Goal: Task Accomplishment & Management: Use online tool/utility

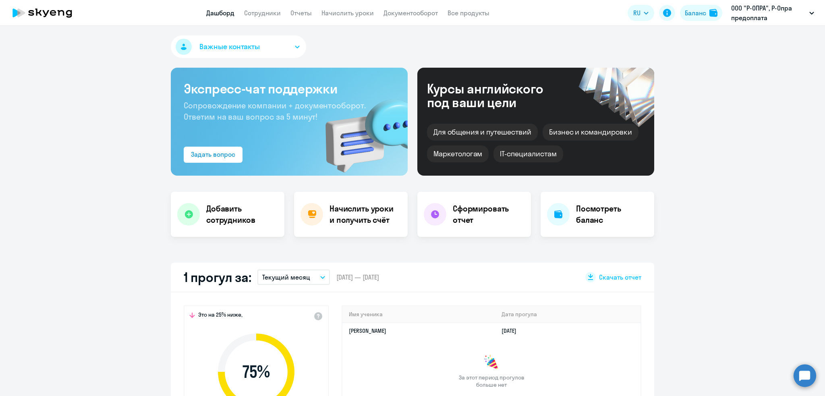
select select "30"
click at [265, 10] on link "Сотрудники" at bounding box center [262, 13] width 37 height 8
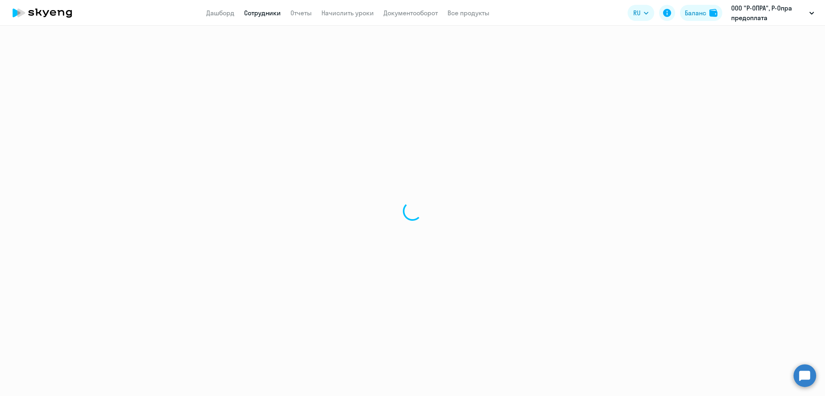
select select "30"
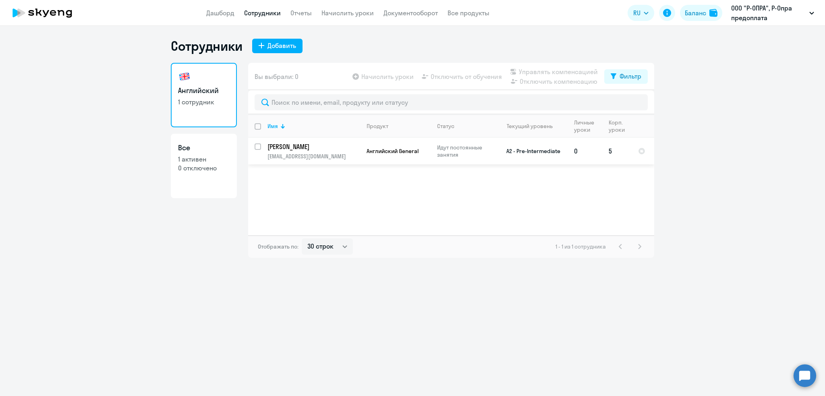
click at [258, 147] on input "select row 11128020" at bounding box center [262, 151] width 16 height 16
checkbox input "true"
drag, startPoint x: 254, startPoint y: 145, endPoint x: 262, endPoint y: 161, distance: 18.2
click at [255, 145] on input "deselect row 11128020" at bounding box center [262, 151] width 16 height 16
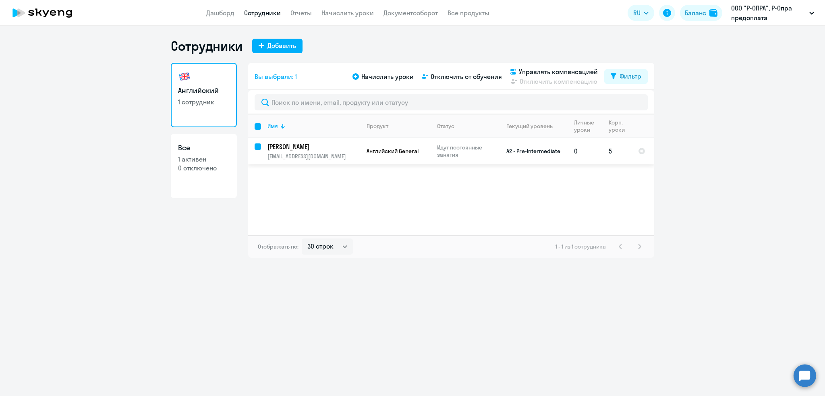
checkbox input "false"
click at [769, 213] on ng-component "Сотрудники Добавить Английский 1 сотрудник Все 1 активен 0 отключено Вы выбрали…" at bounding box center [412, 148] width 825 height 220
click at [213, 12] on link "Дашборд" at bounding box center [220, 13] width 28 height 8
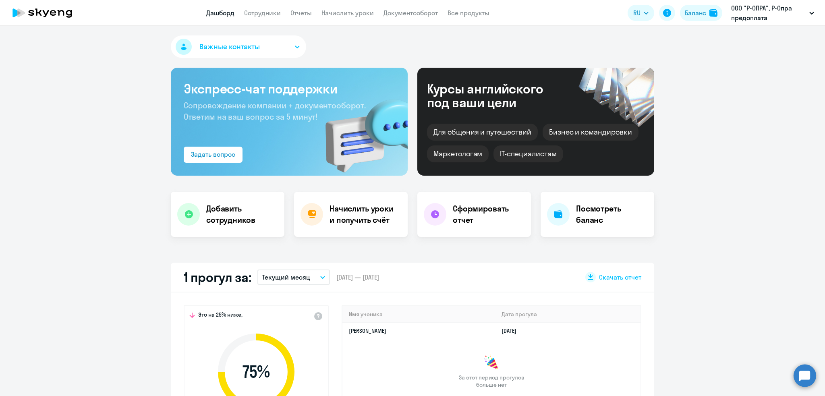
select select "30"
click at [267, 10] on link "Сотрудники" at bounding box center [262, 13] width 37 height 8
select select "30"
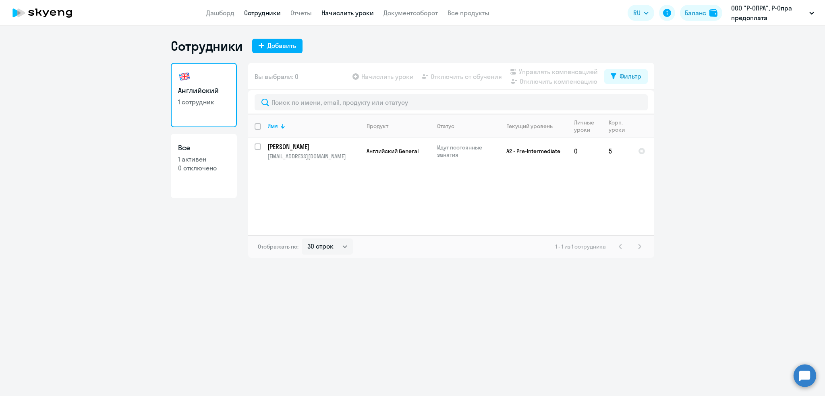
click at [363, 14] on link "Начислить уроки" at bounding box center [347, 13] width 52 height 8
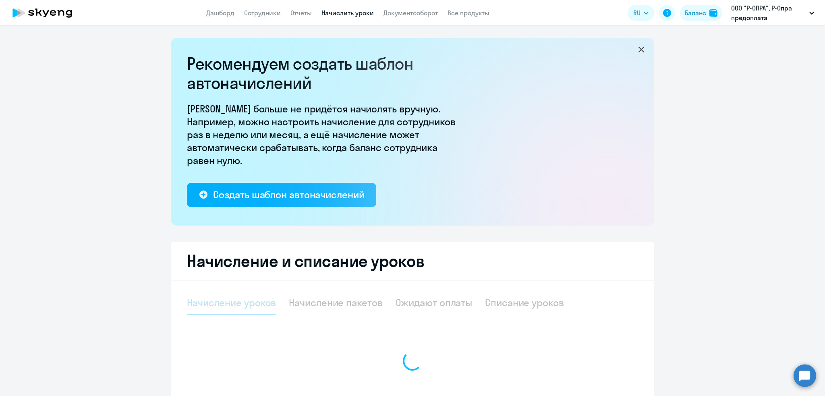
select select "10"
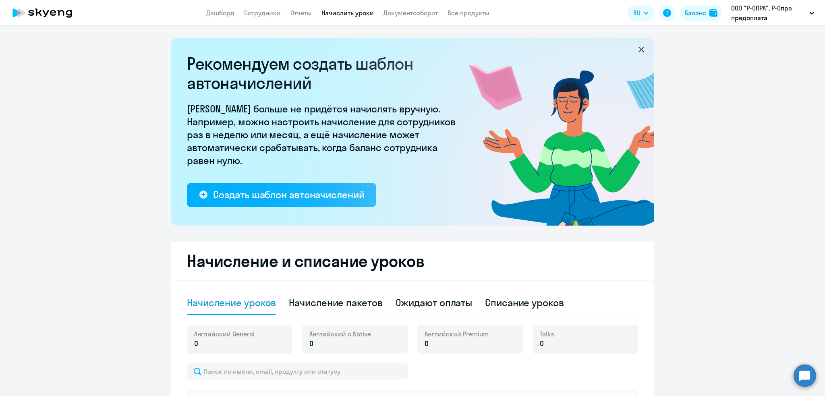
scroll to position [182, 0]
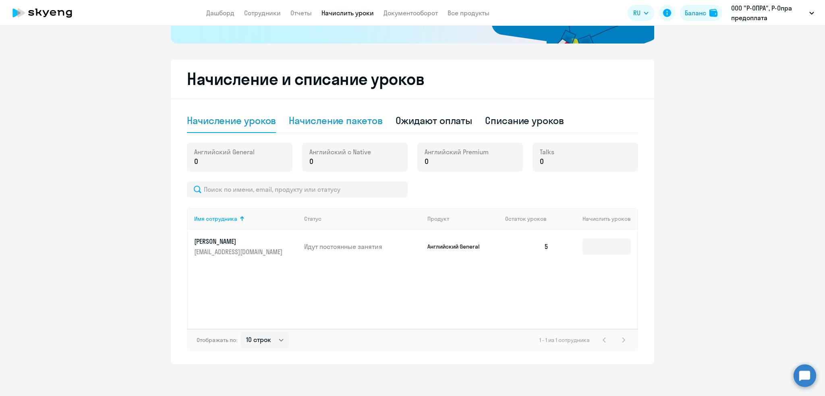
click at [337, 119] on div "Начисление пакетов" at bounding box center [335, 120] width 93 height 13
select select "10"
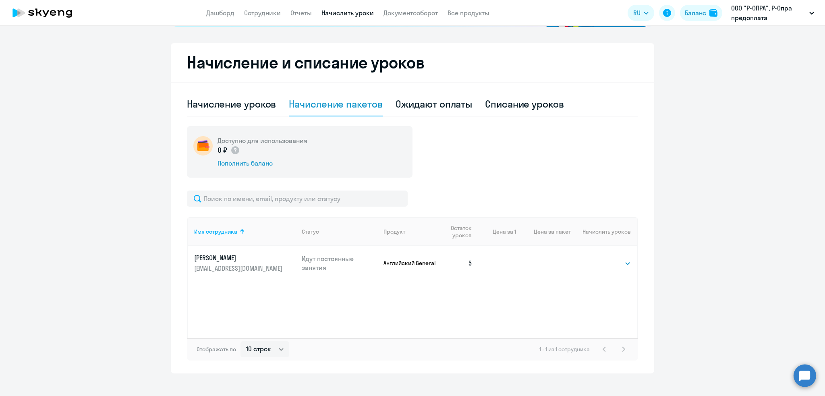
scroll to position [208, 0]
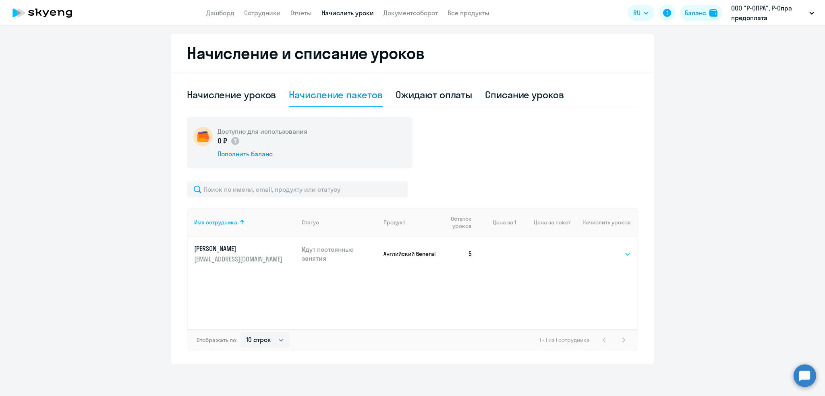
click at [615, 256] on select "Выбрать 4 8 16 32 64 96 128" at bounding box center [613, 254] width 33 height 10
select select "32"
click at [597, 249] on select "Выбрать 4 8 16 32 64 96 128" at bounding box center [613, 254] width 33 height 10
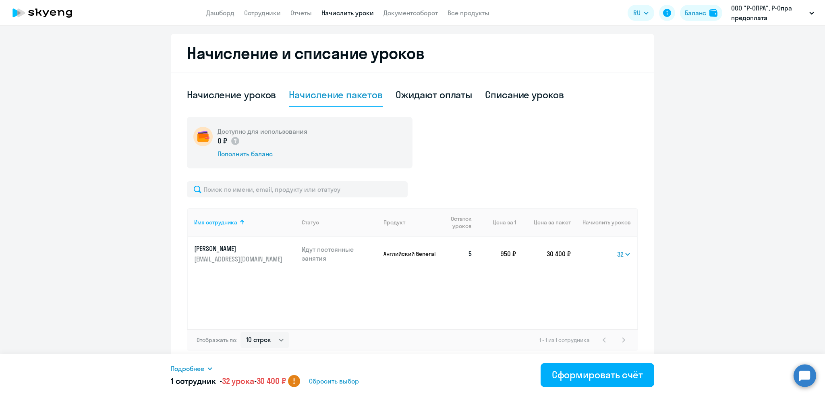
click at [209, 370] on icon at bounding box center [210, 368] width 6 height 6
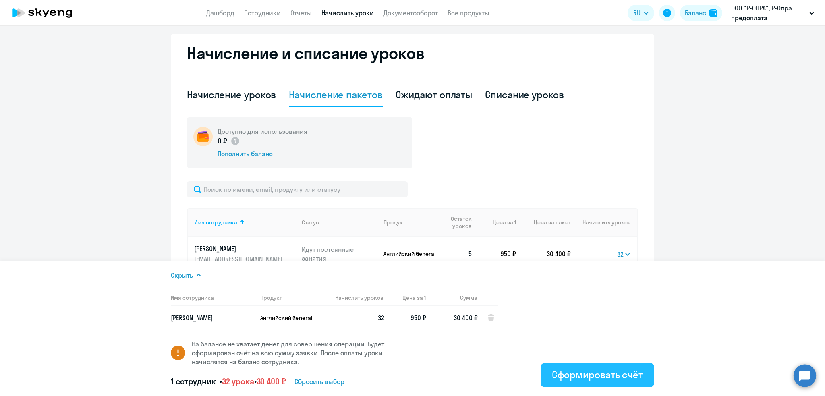
click at [581, 375] on div "Сформировать счёт" at bounding box center [597, 374] width 91 height 13
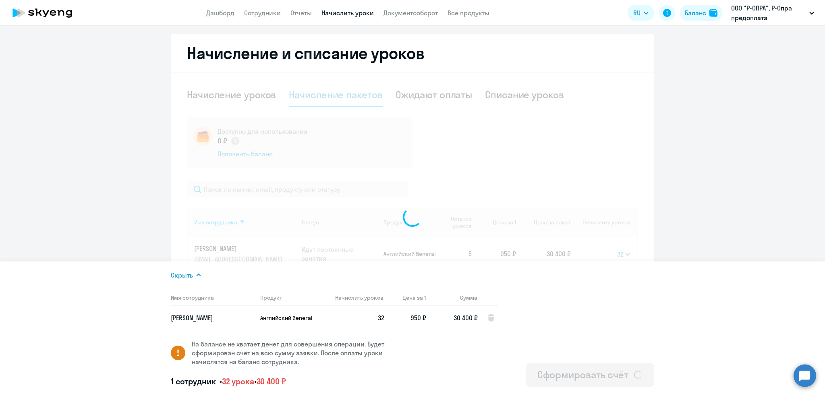
select select
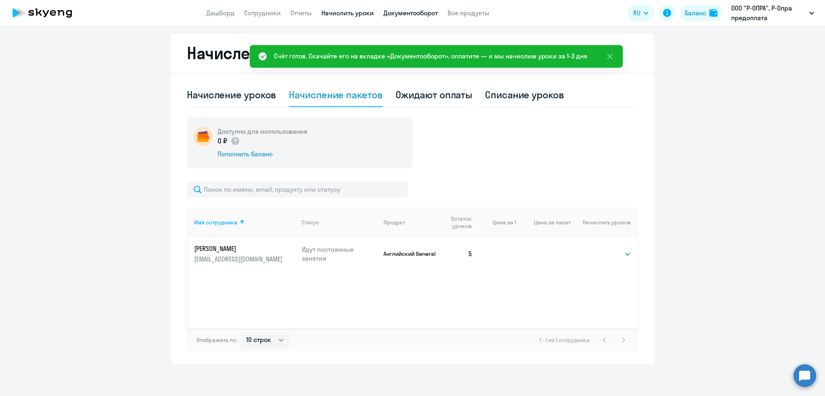
click at [420, 14] on link "Документооборот" at bounding box center [410, 13] width 54 height 8
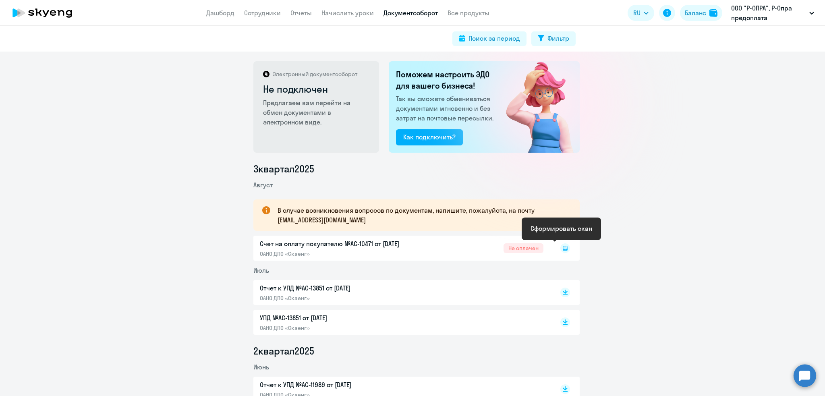
click at [560, 247] on rect at bounding box center [565, 248] width 10 height 10
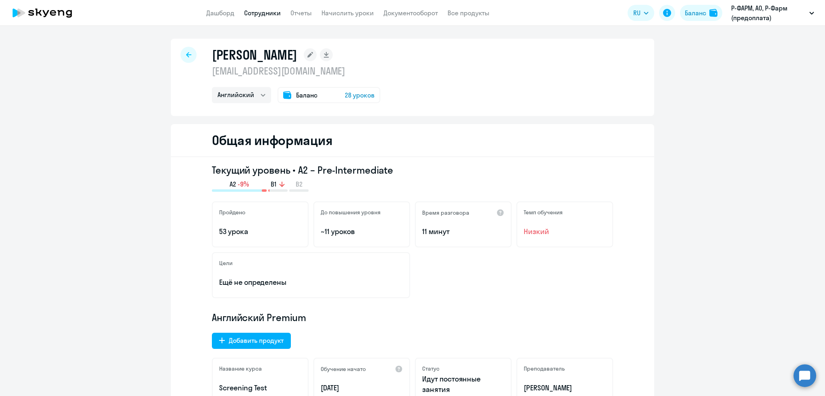
select select "english"
